Goal: Find contact information: Find contact information

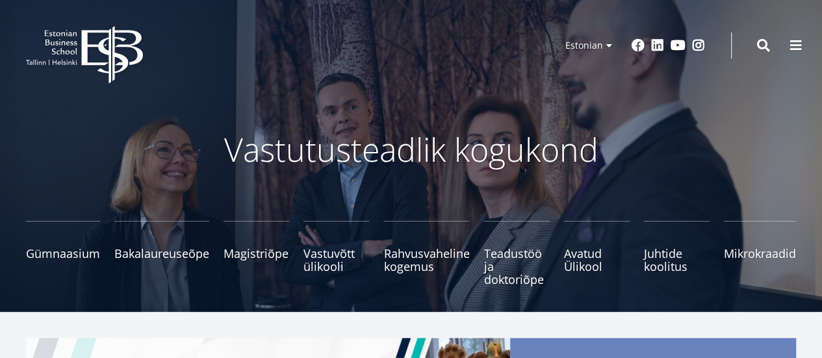
click at [796, 49] on span at bounding box center [795, 45] width 13 height 13
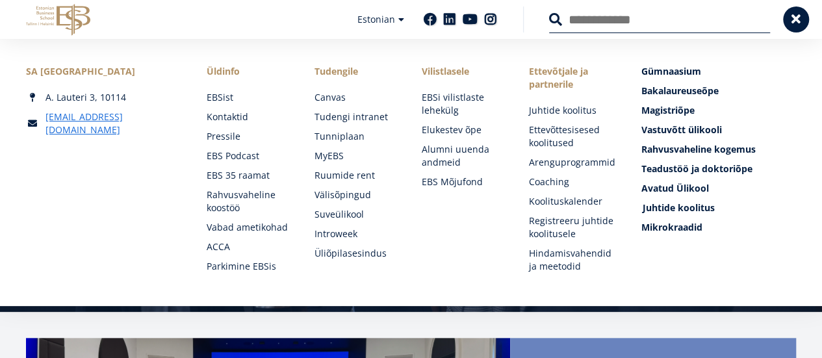
click at [678, 205] on span "Juhtide koolitus Tutvu ja registreeru" at bounding box center [678, 207] width 72 height 12
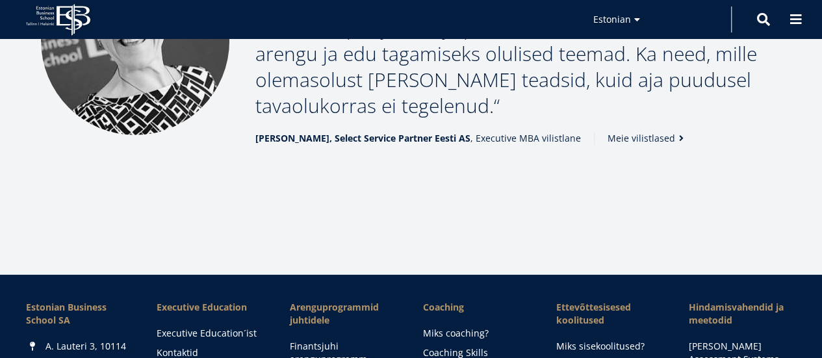
scroll to position [2079, 0]
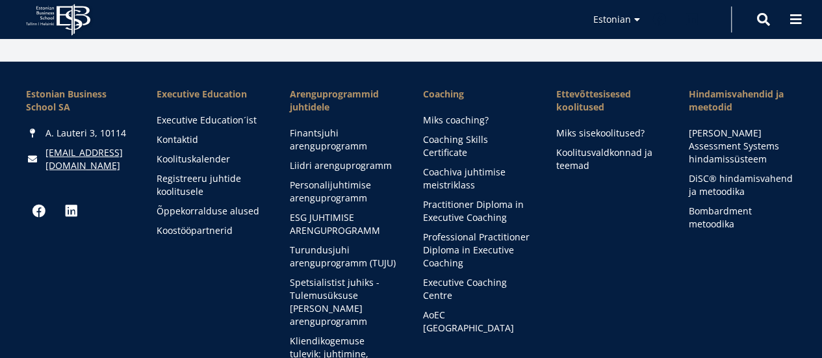
drag, startPoint x: 126, startPoint y: 169, endPoint x: 103, endPoint y: 170, distance: 23.4
click at [61, 167] on div "Estonian Business School [PERSON_NAME] 3, 10114 [EMAIL_ADDRESS][DOMAIN_NAME] So…" at bounding box center [78, 315] width 105 height 455
drag, startPoint x: 103, startPoint y: 152, endPoint x: 108, endPoint y: 158, distance: 7.8
click at [108, 158] on div "[EMAIL_ADDRESS][DOMAIN_NAME]" at bounding box center [78, 159] width 105 height 26
copy link "koolitus@ebs.e"
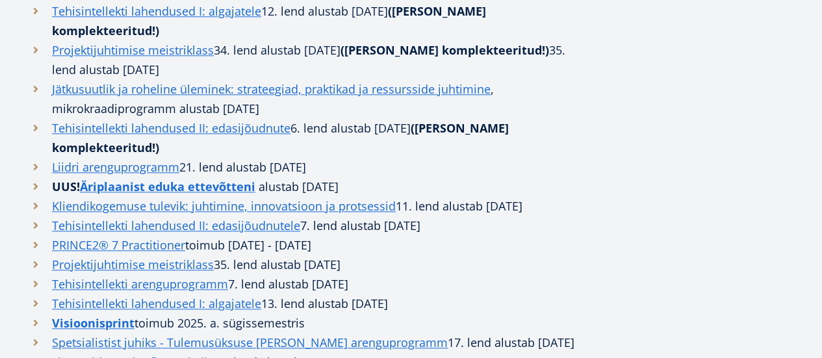
scroll to position [546, 0]
